Goal: Information Seeking & Learning: Find specific fact

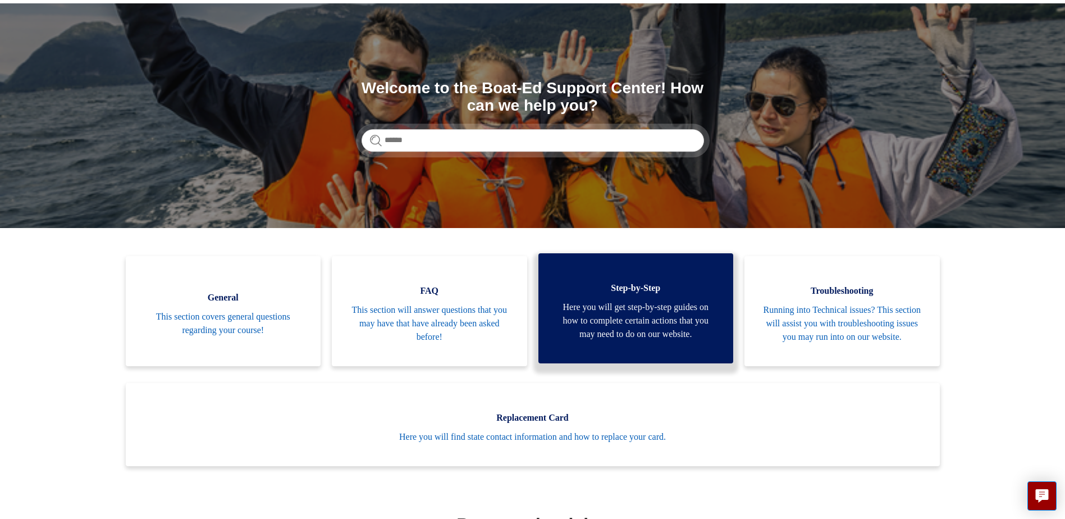
scroll to position [168, 0]
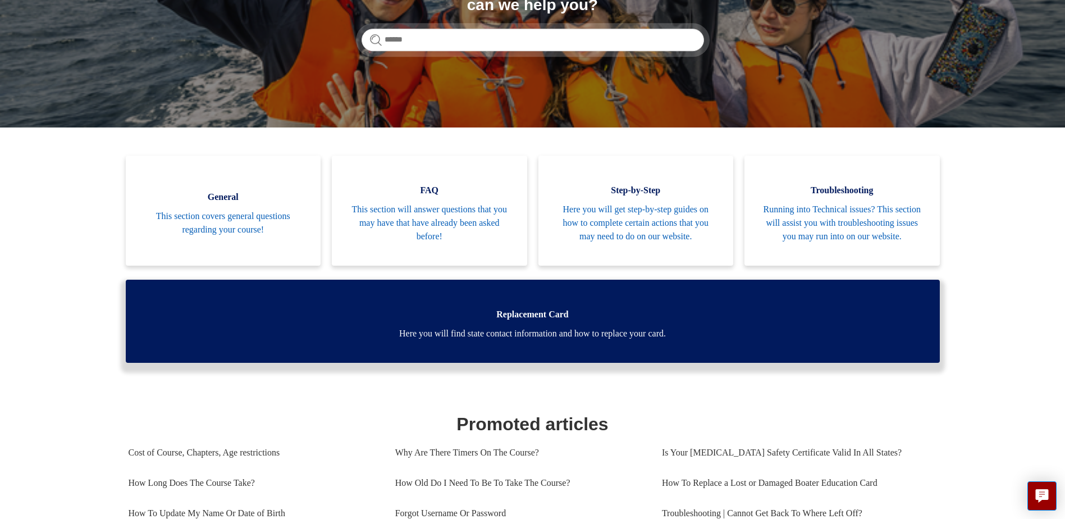
click at [566, 340] on span "Here you will find state contact information and how to replace your card." at bounding box center [533, 333] width 780 height 13
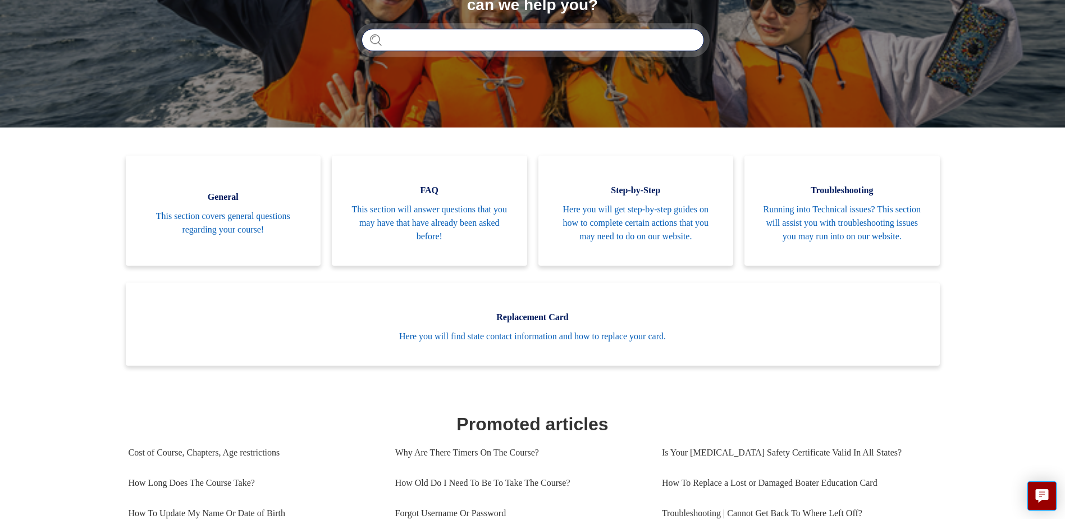
click at [422, 44] on input "Search" at bounding box center [533, 40] width 343 height 22
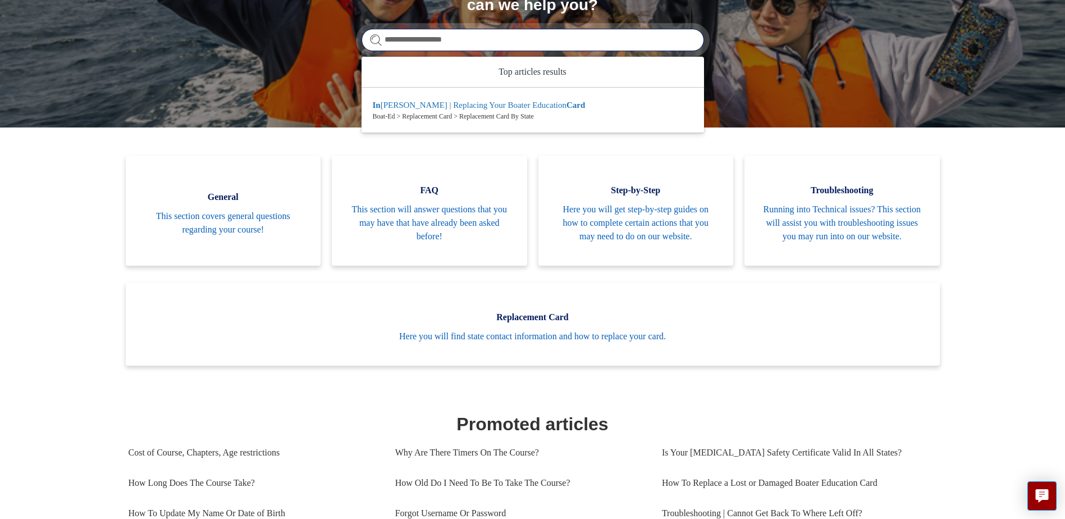
type input "**********"
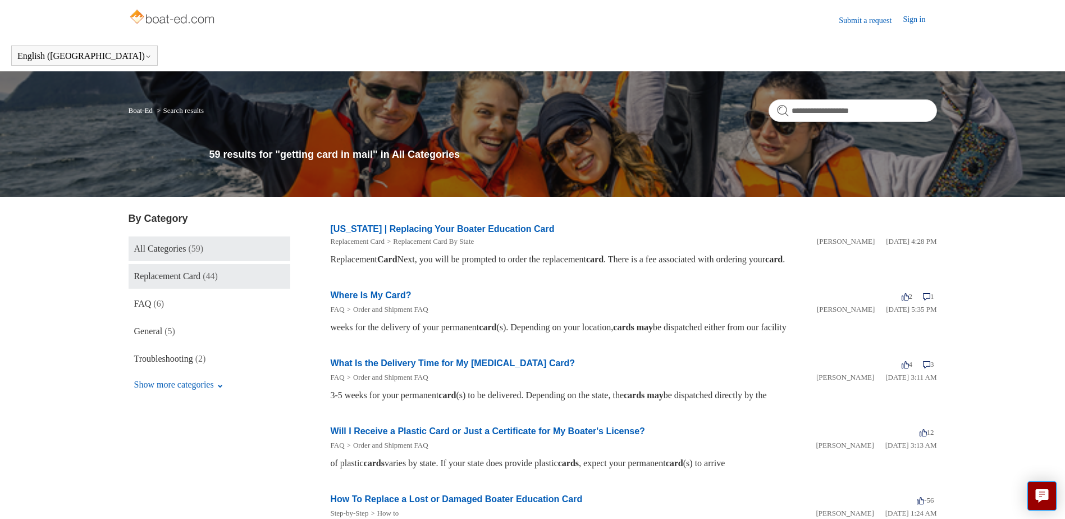
click at [195, 275] on span "Replacement Card" at bounding box center [167, 276] width 67 height 10
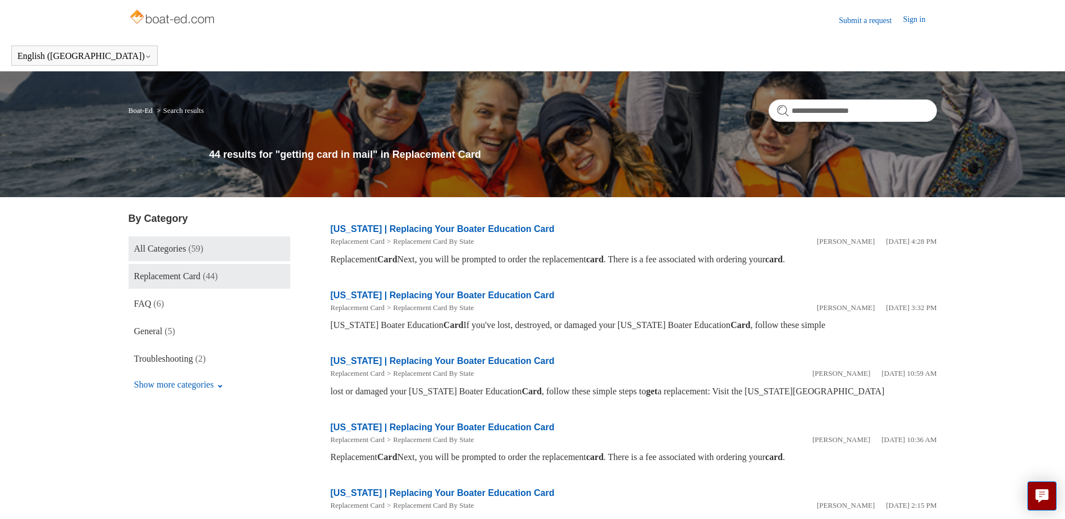
click at [186, 250] on span "All Categories" at bounding box center [160, 249] width 52 height 10
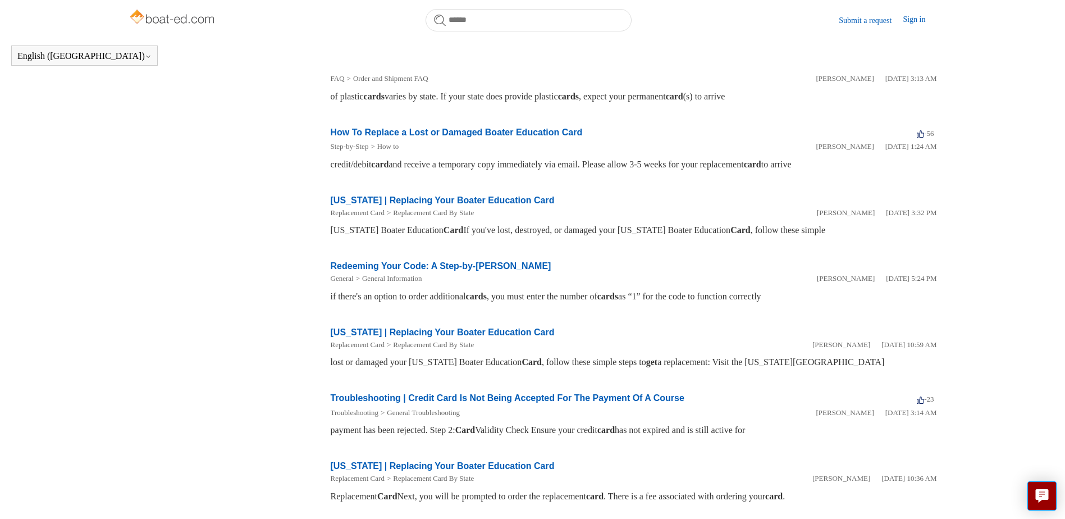
scroll to position [56, 0]
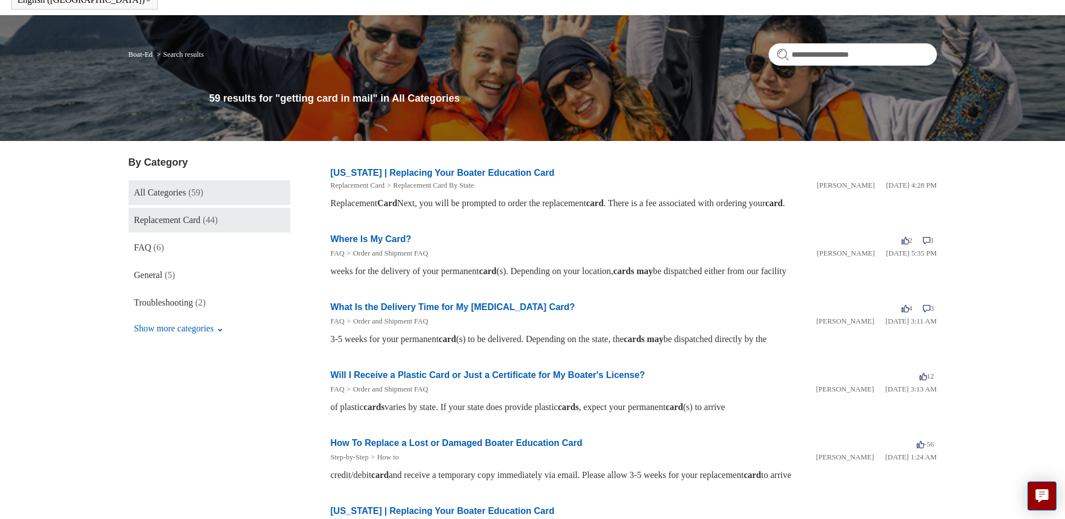
click at [212, 221] on span "(44)" at bounding box center [210, 220] width 15 height 10
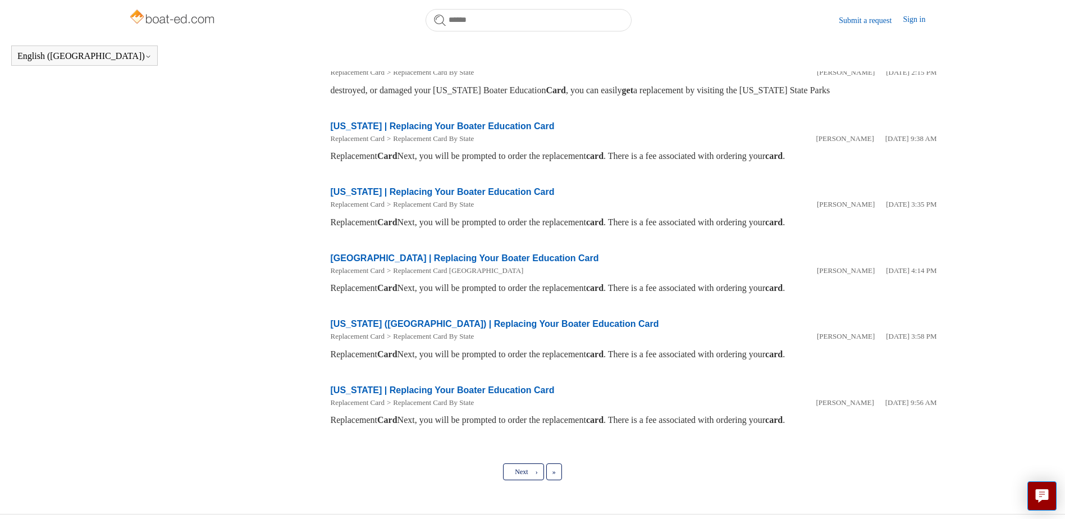
scroll to position [422, 0]
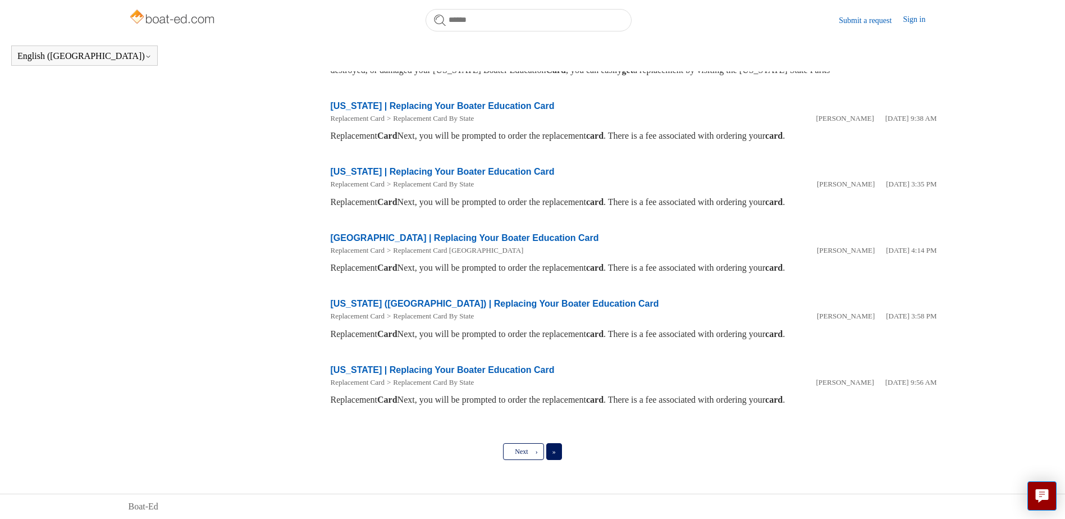
click at [555, 455] on span "»" at bounding box center [553, 451] width 3 height 8
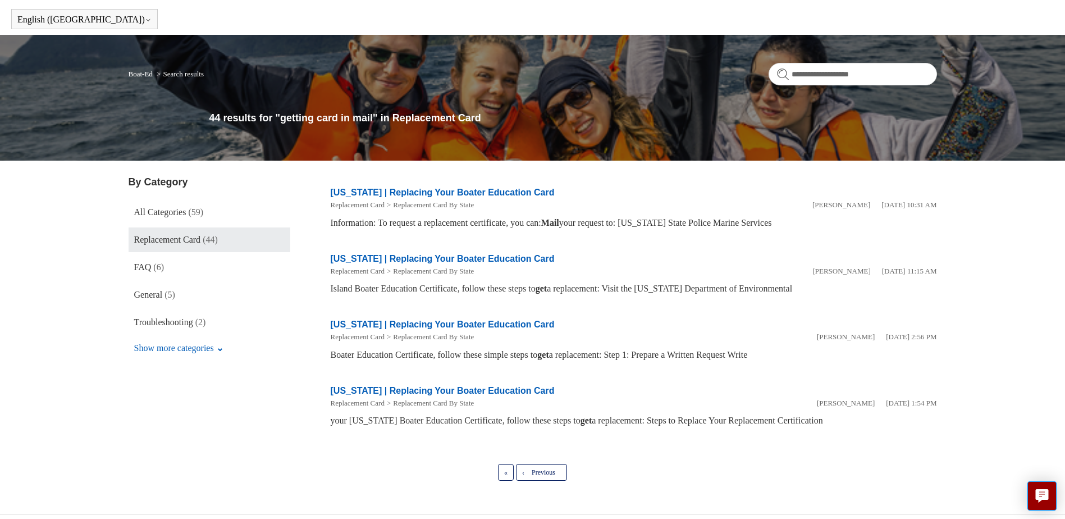
scroll to position [57, 0]
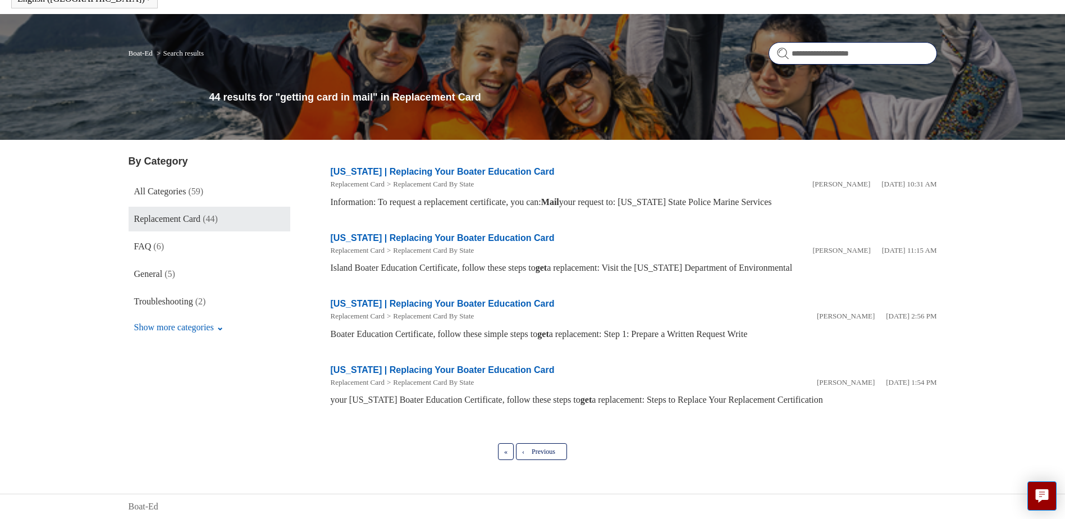
click at [889, 56] on input "**********" at bounding box center [853, 53] width 168 height 22
type input "*"
type input "**********"
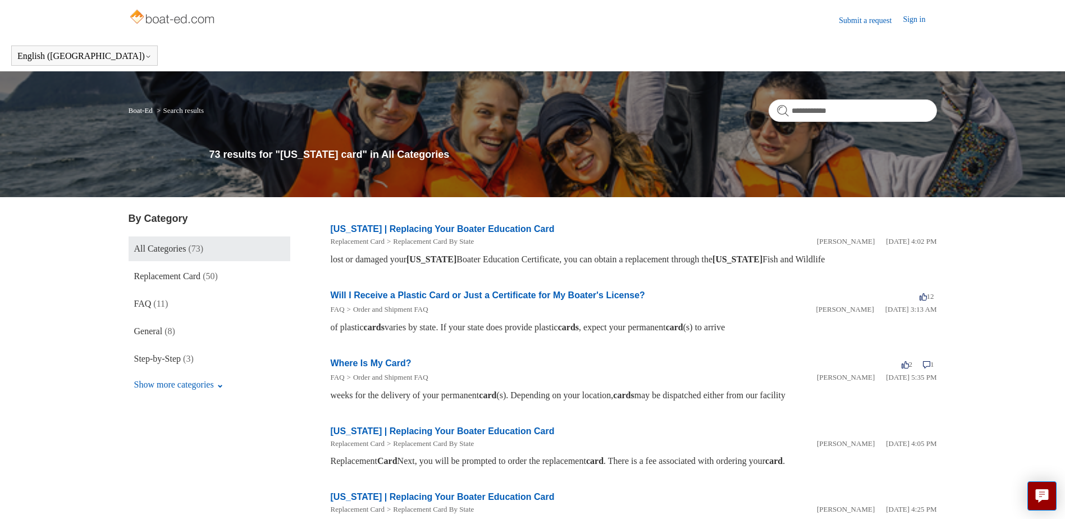
click at [428, 229] on link "[US_STATE] | Replacing Your Boater Education Card" at bounding box center [443, 229] width 224 height 10
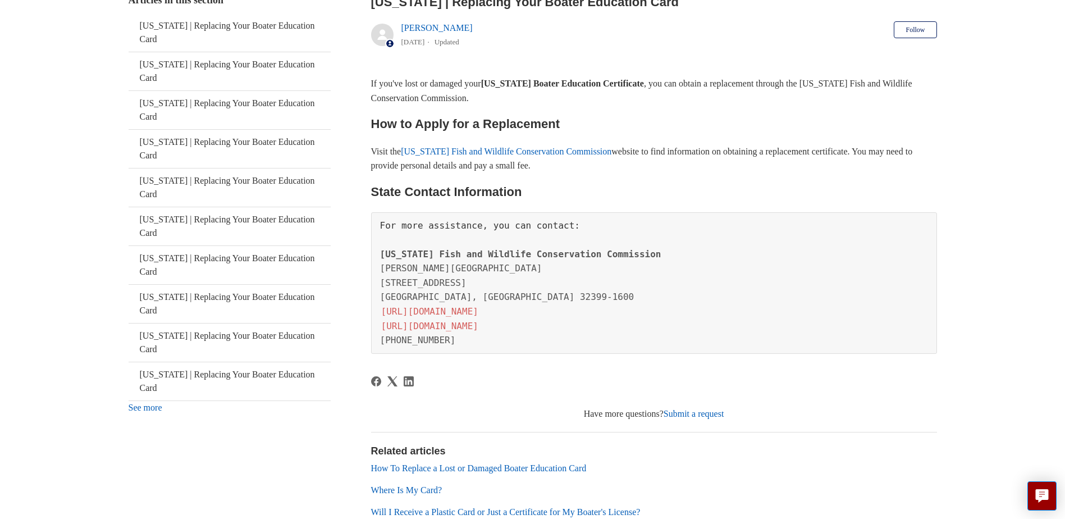
scroll to position [249, 0]
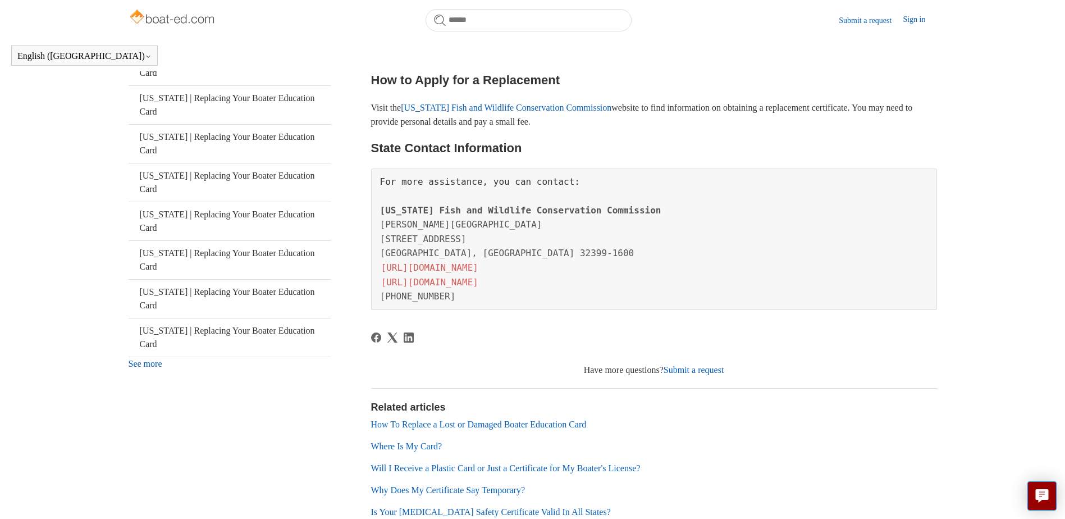
click at [422, 447] on link "Where Is My Card?" at bounding box center [406, 446] width 71 height 10
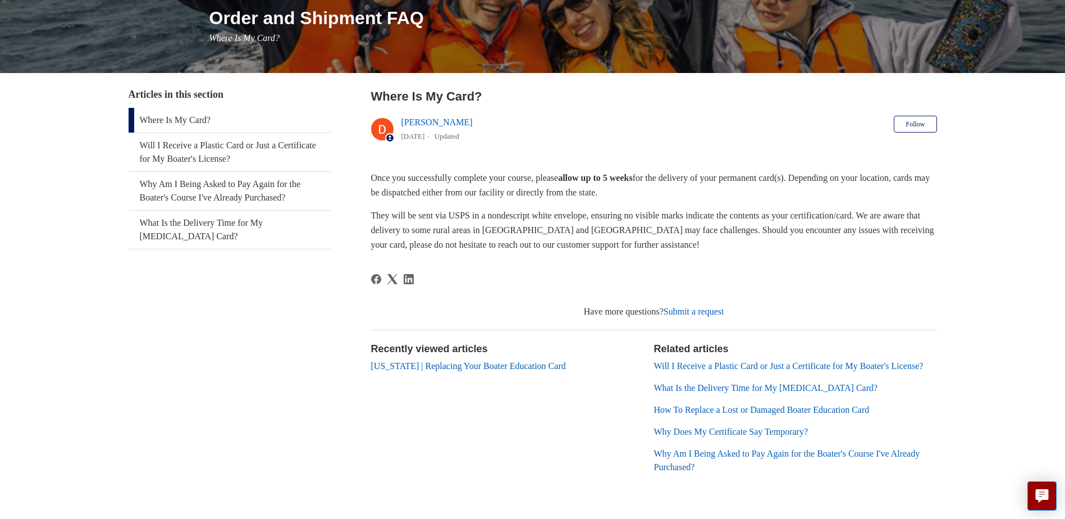
scroll to position [190, 0]
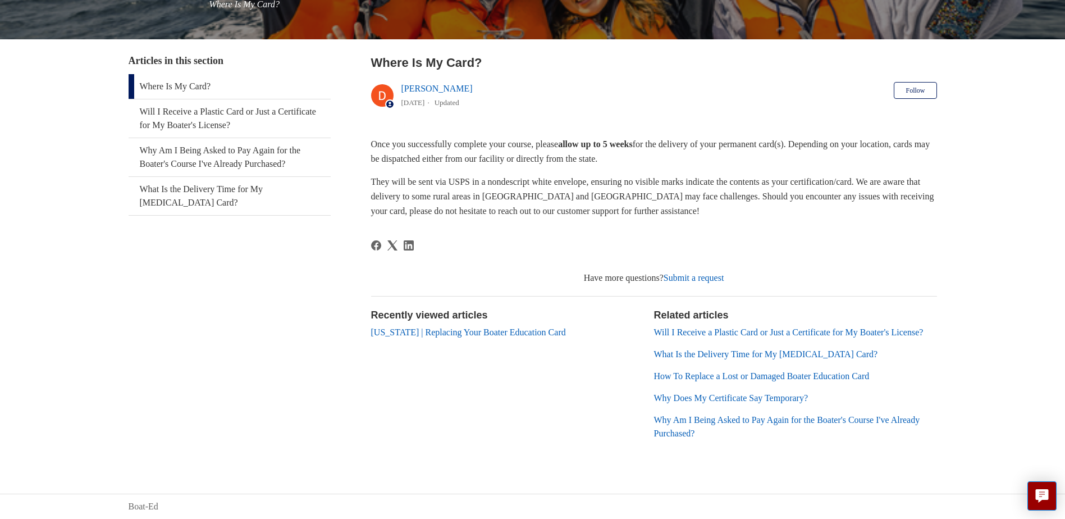
click at [712, 395] on link "Why Does My Certificate Say Temporary?" at bounding box center [731, 398] width 154 height 10
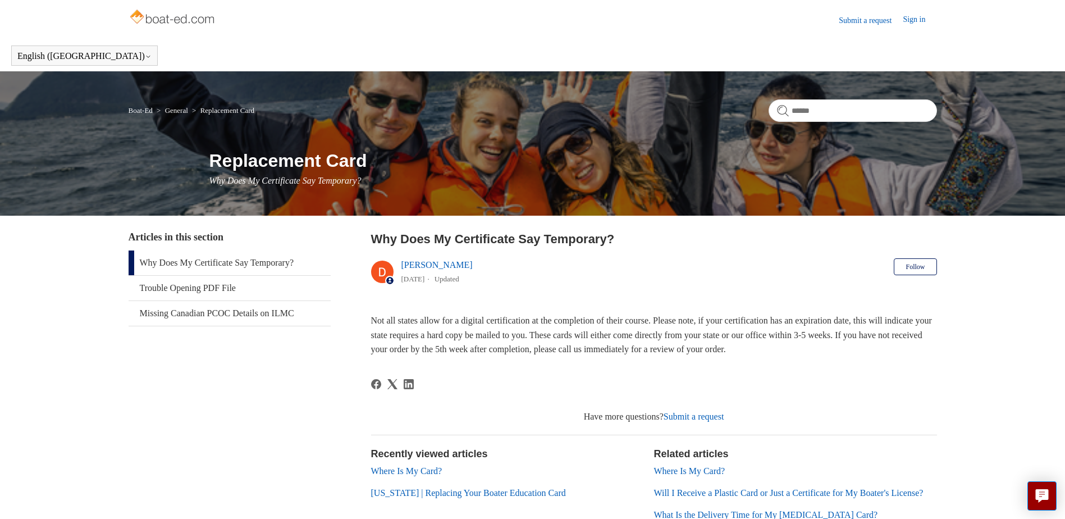
click at [697, 413] on link "Submit a request" at bounding box center [694, 417] width 61 height 10
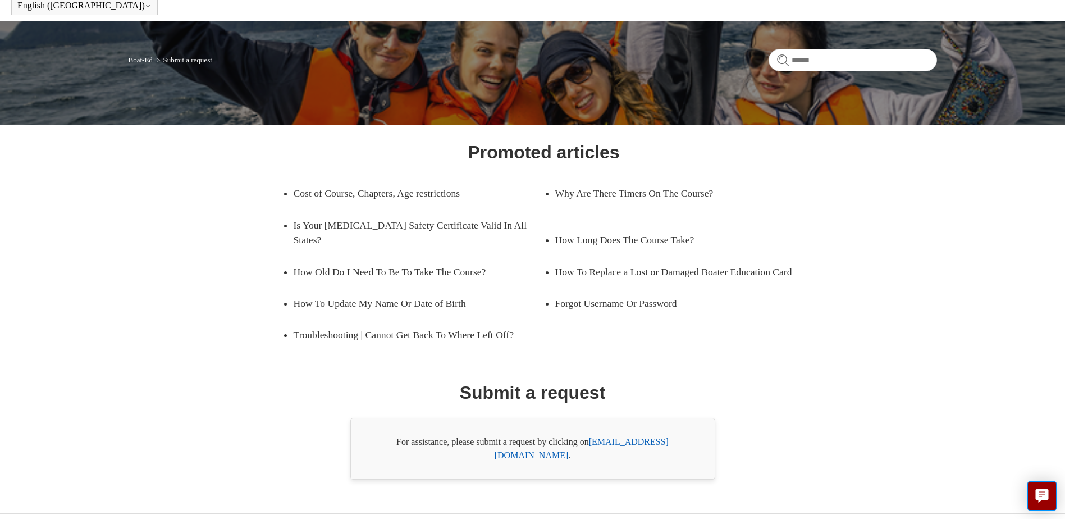
scroll to position [57, 0]
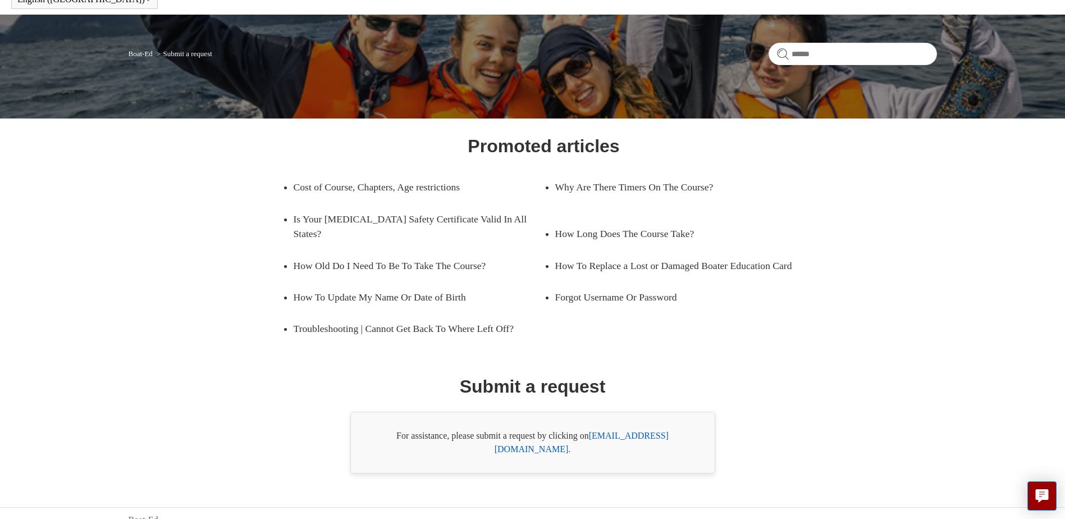
click at [669, 437] on link "support@boat-ed.com" at bounding box center [582, 442] width 174 height 23
